Goal: Book appointment/travel/reservation

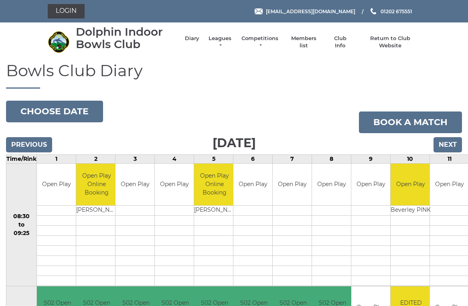
scroll to position [2, 0]
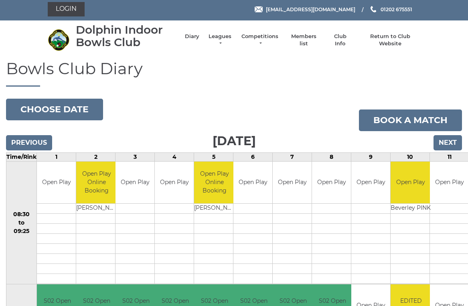
click at [70, 108] on button "Choose date" at bounding box center [54, 110] width 97 height 22
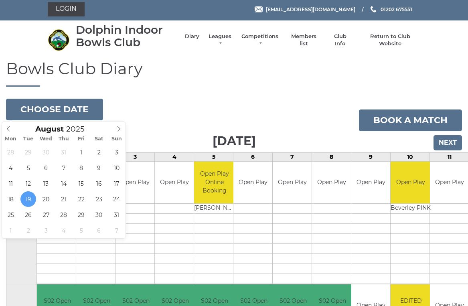
type input "[DATE]"
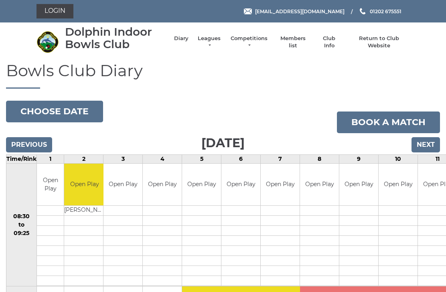
click at [429, 143] on input "Next" at bounding box center [425, 144] width 28 height 15
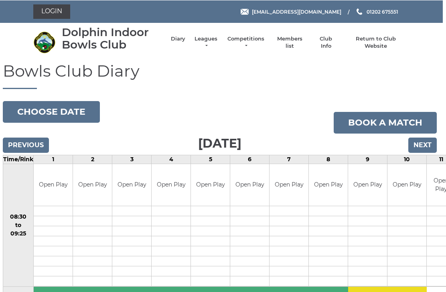
scroll to position [0, 3]
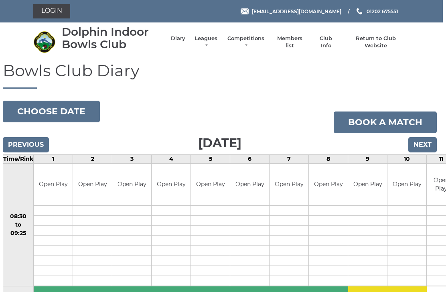
click at [31, 145] on input "Previous" at bounding box center [26, 144] width 46 height 15
